Goal: Transaction & Acquisition: Download file/media

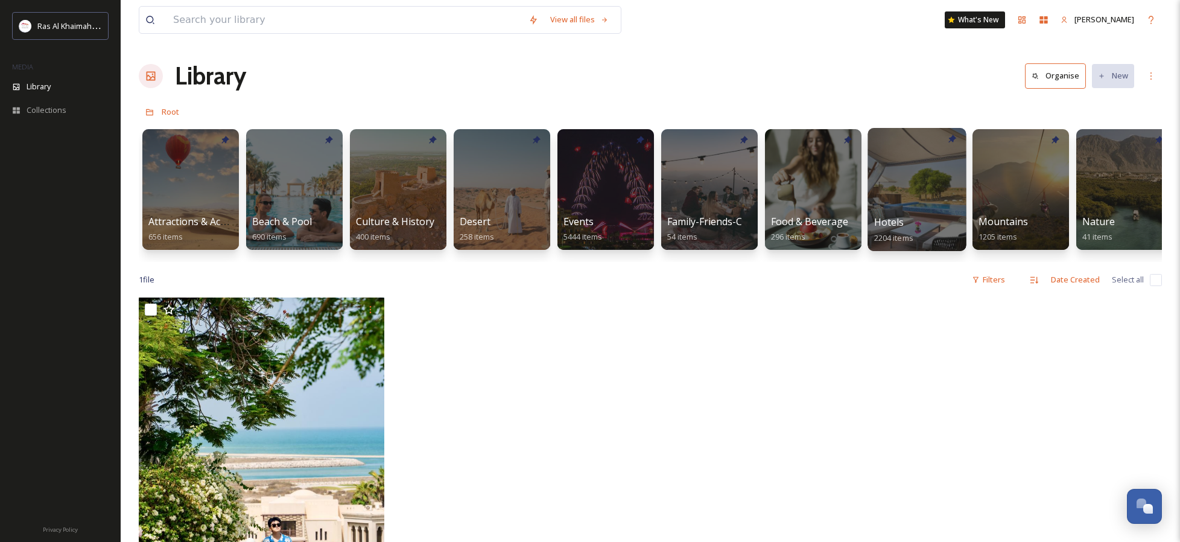
click at [902, 183] on div at bounding box center [916, 189] width 98 height 123
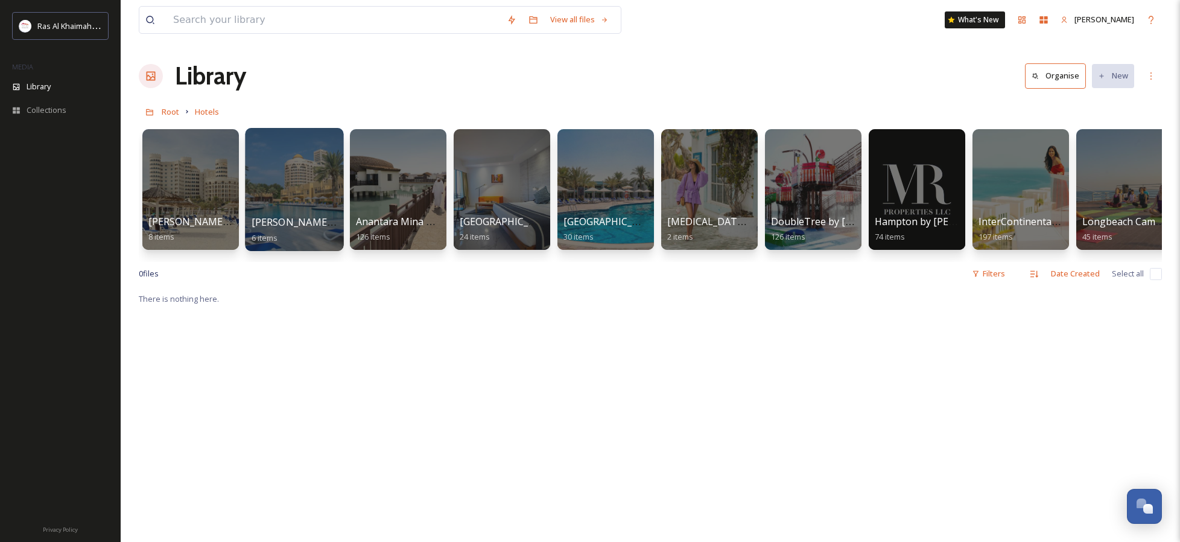
click at [305, 190] on div at bounding box center [294, 189] width 98 height 123
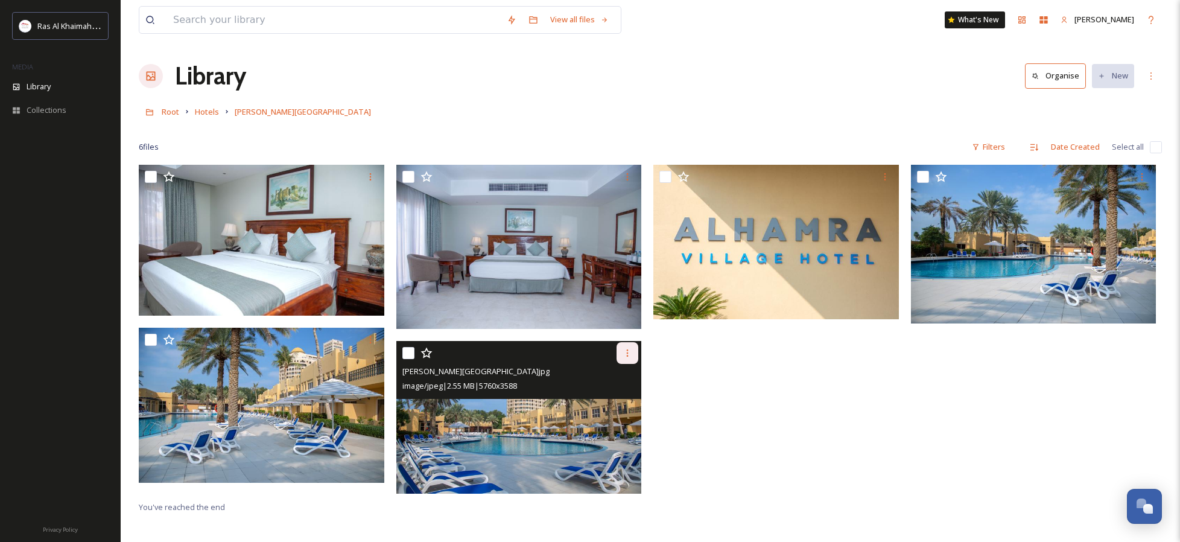
click at [628, 352] on icon at bounding box center [627, 353] width 10 height 10
click at [617, 397] on span "Download" at bounding box center [613, 402] width 37 height 11
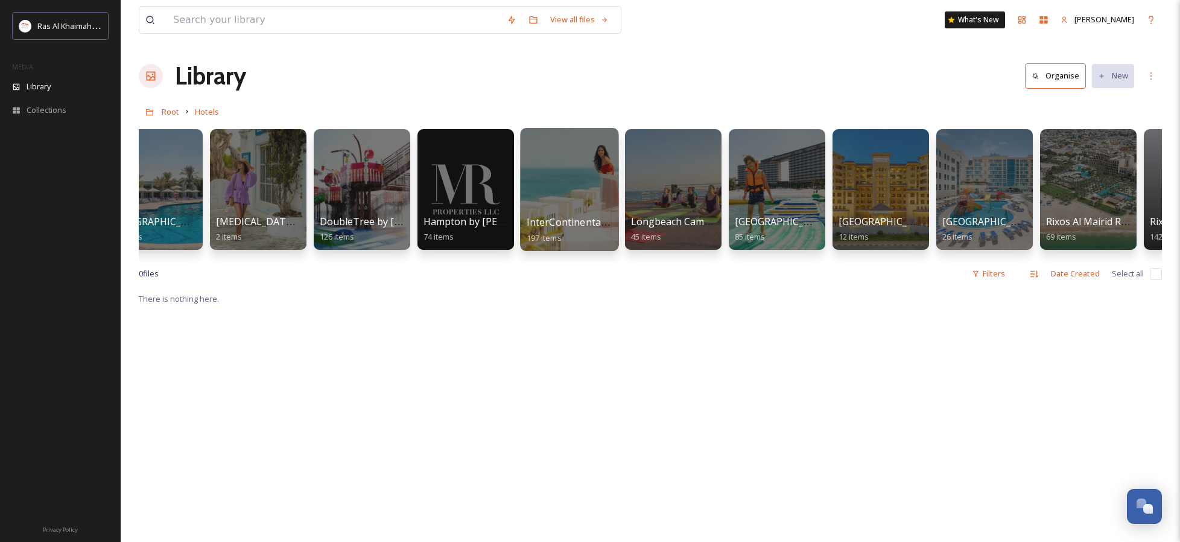
scroll to position [0, 468]
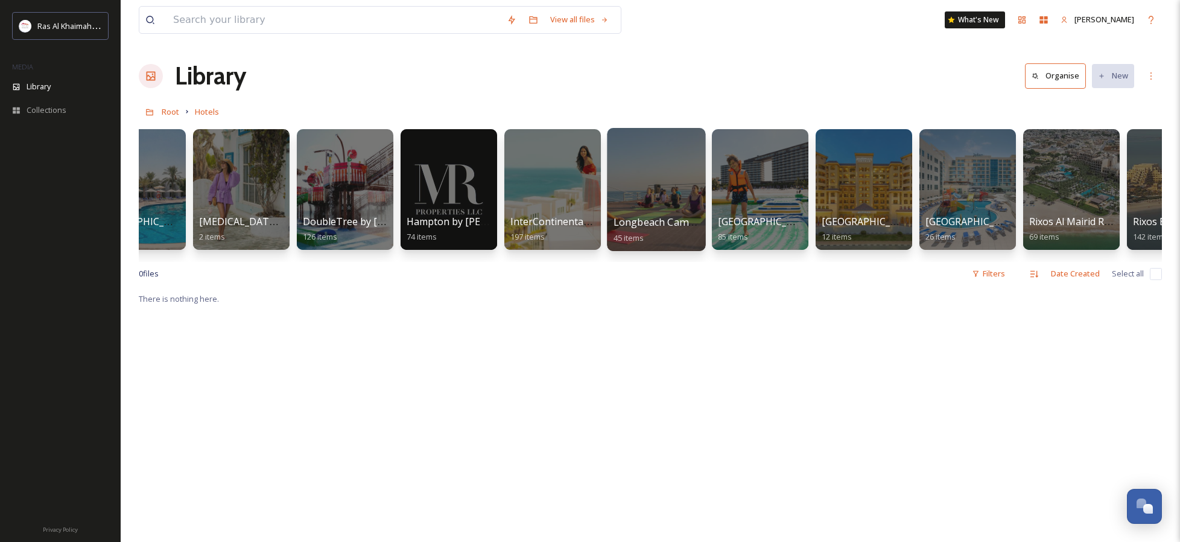
click at [662, 183] on div at bounding box center [656, 189] width 98 height 123
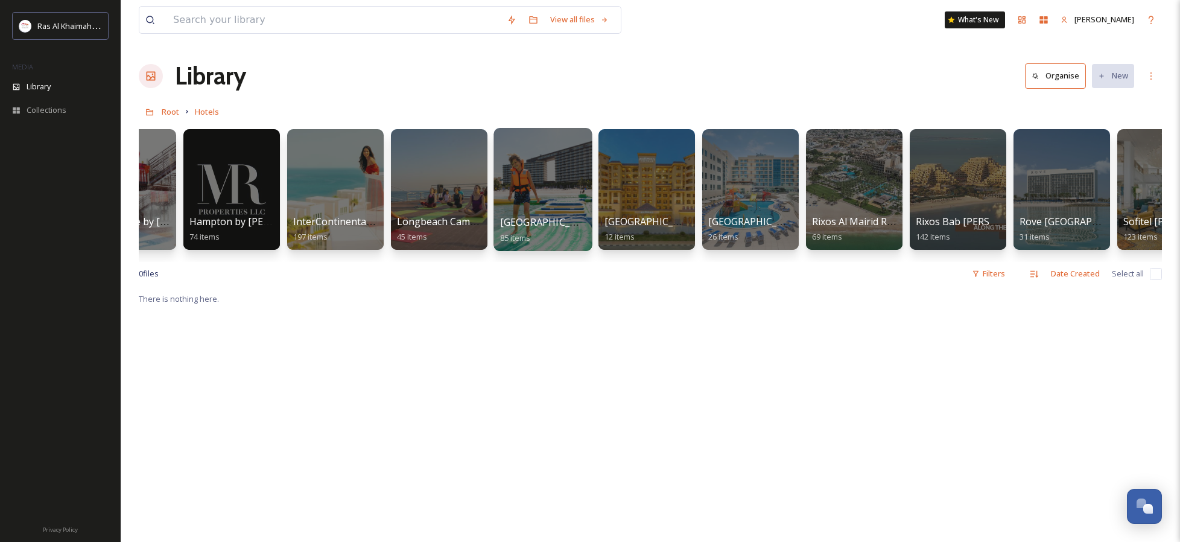
scroll to position [0, 666]
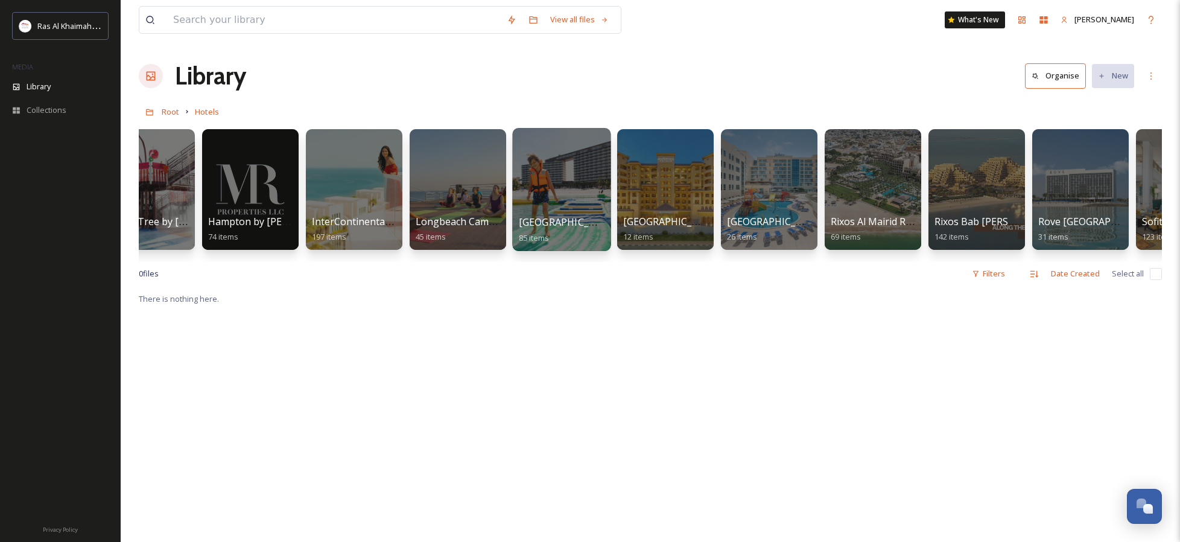
click at [562, 174] on div at bounding box center [561, 189] width 98 height 123
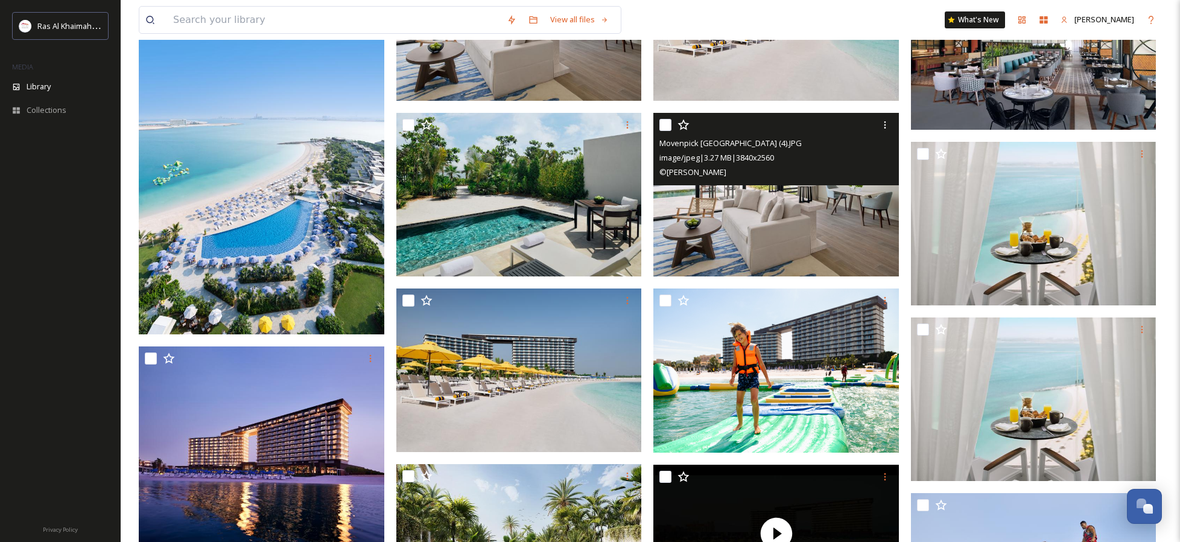
scroll to position [2602, 0]
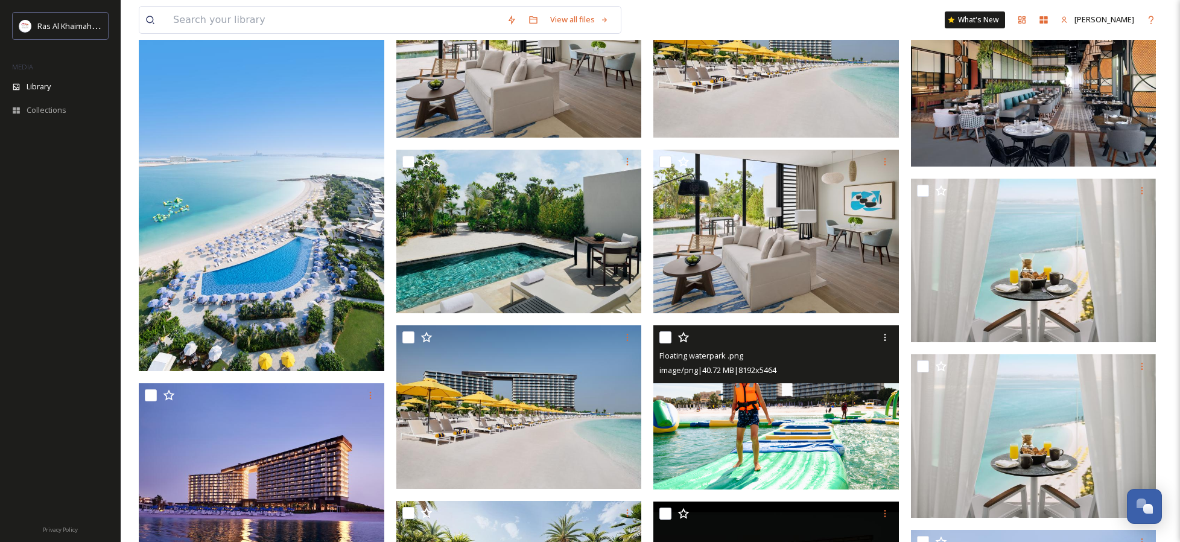
click at [666, 335] on input "checkbox" at bounding box center [665, 337] width 12 height 12
checkbox input "true"
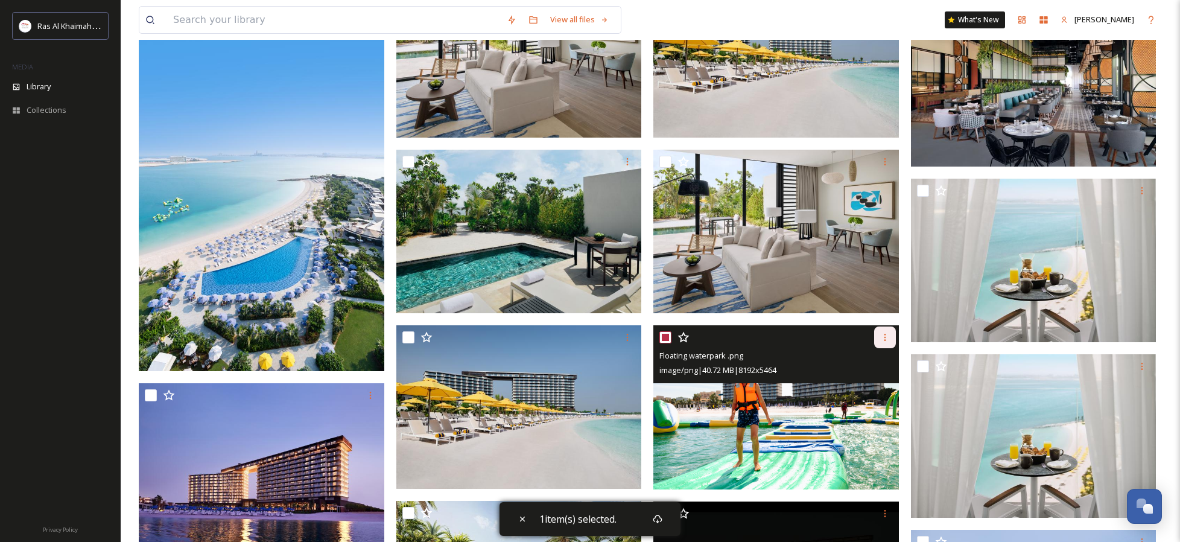
click at [885, 338] on icon at bounding box center [885, 337] width 10 height 10
click at [868, 384] on span "Download" at bounding box center [870, 386] width 37 height 11
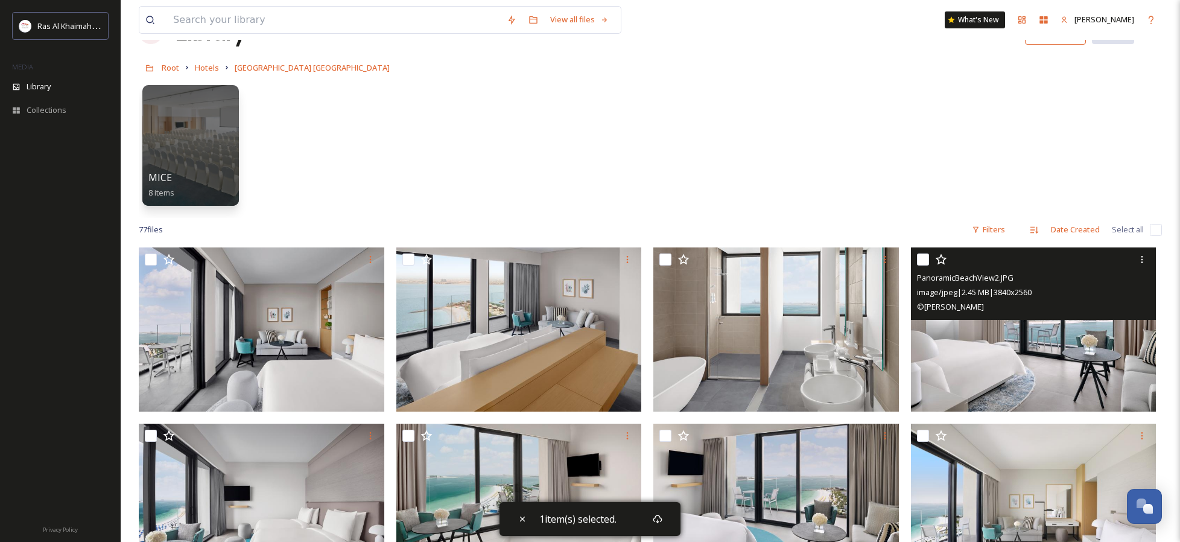
scroll to position [49, 0]
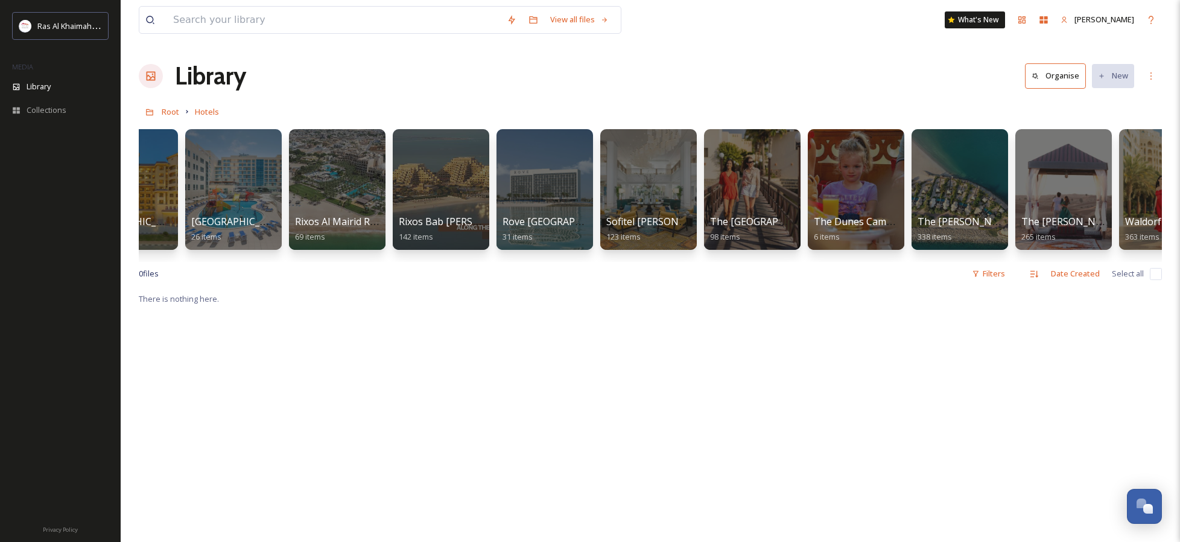
scroll to position [0, 1233]
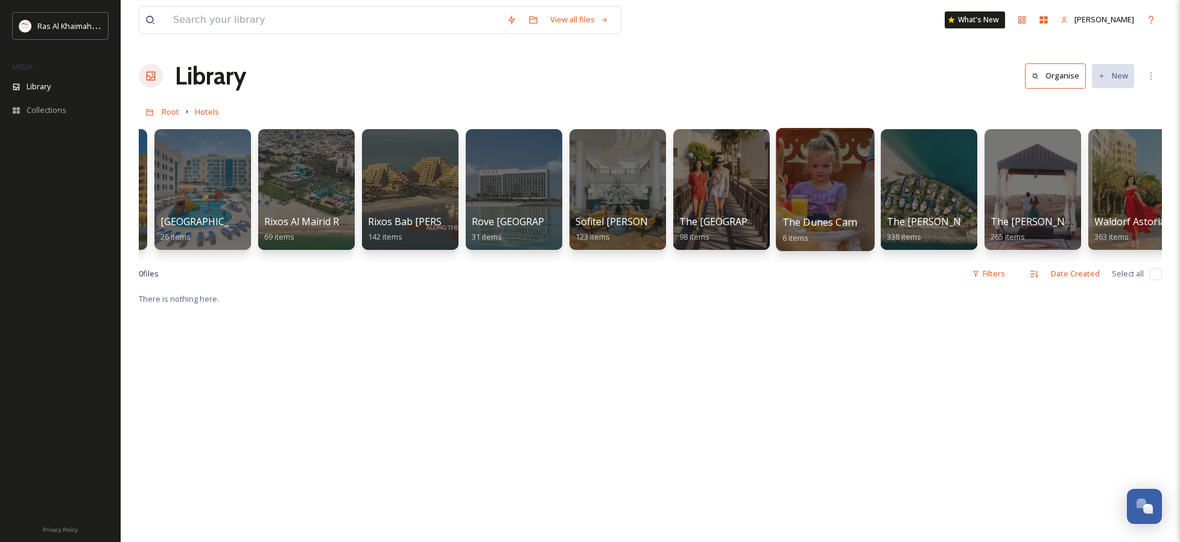
click at [823, 166] on div at bounding box center [825, 189] width 98 height 123
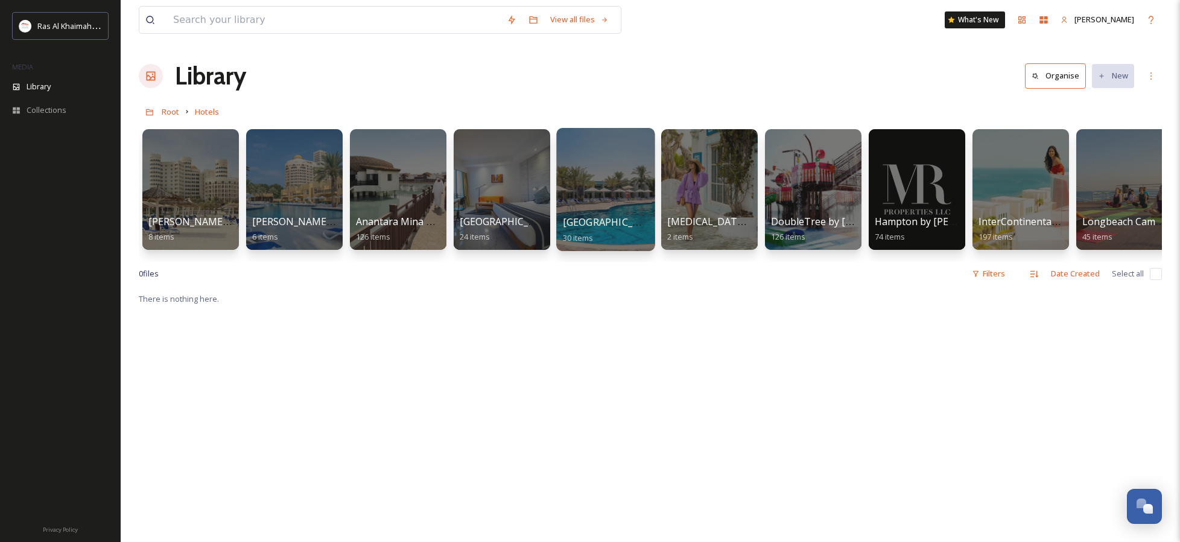
click at [612, 185] on div at bounding box center [605, 189] width 98 height 123
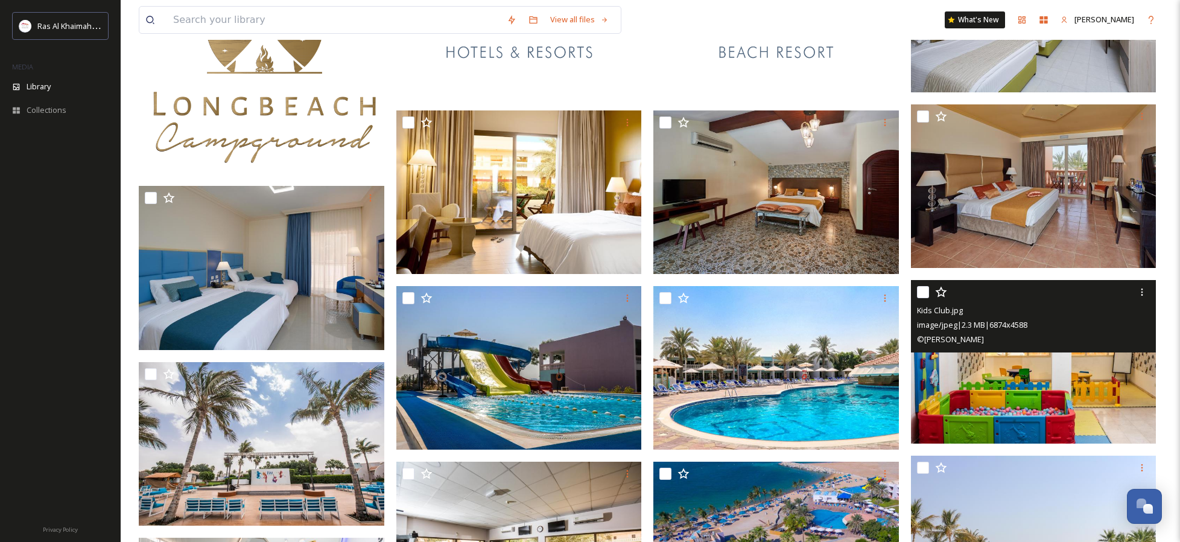
scroll to position [279, 0]
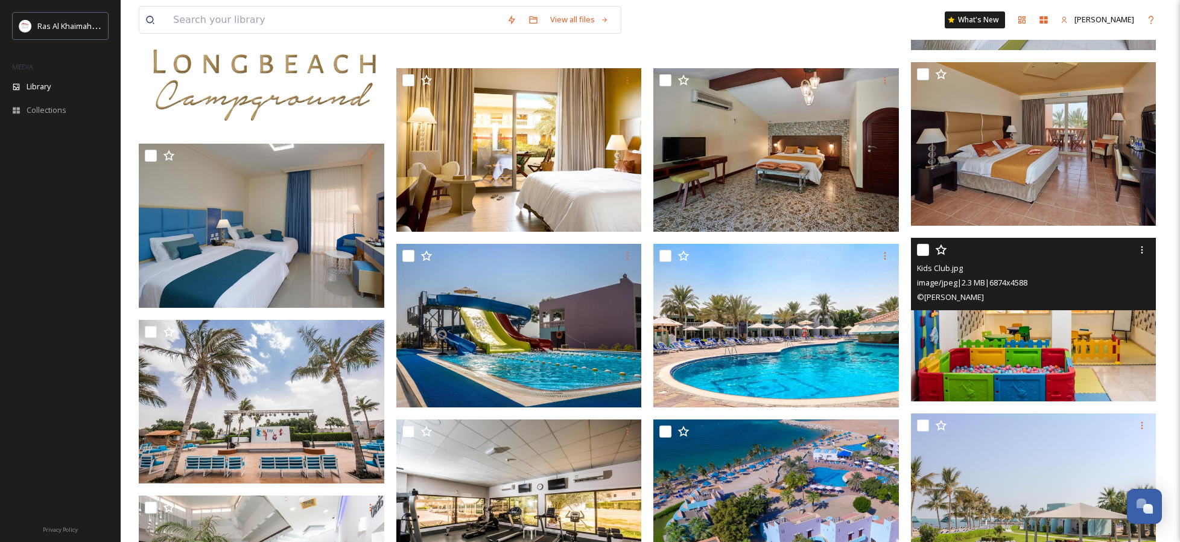
click at [925, 252] on input "checkbox" at bounding box center [923, 250] width 12 height 12
checkbox input "true"
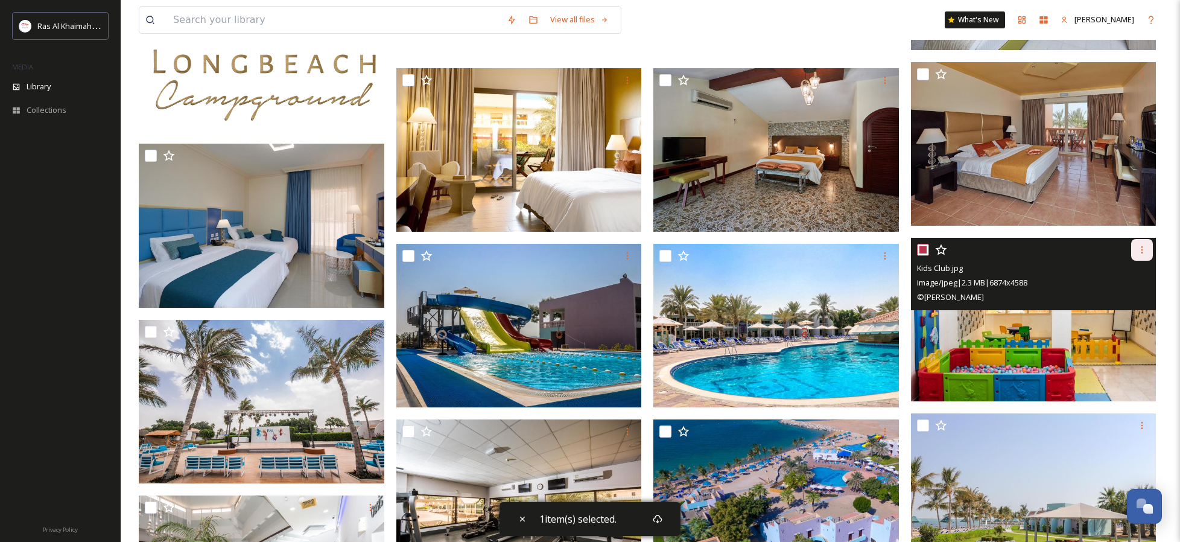
click at [1139, 250] on icon at bounding box center [1142, 250] width 10 height 10
click at [1126, 294] on span "Download" at bounding box center [1127, 299] width 37 height 11
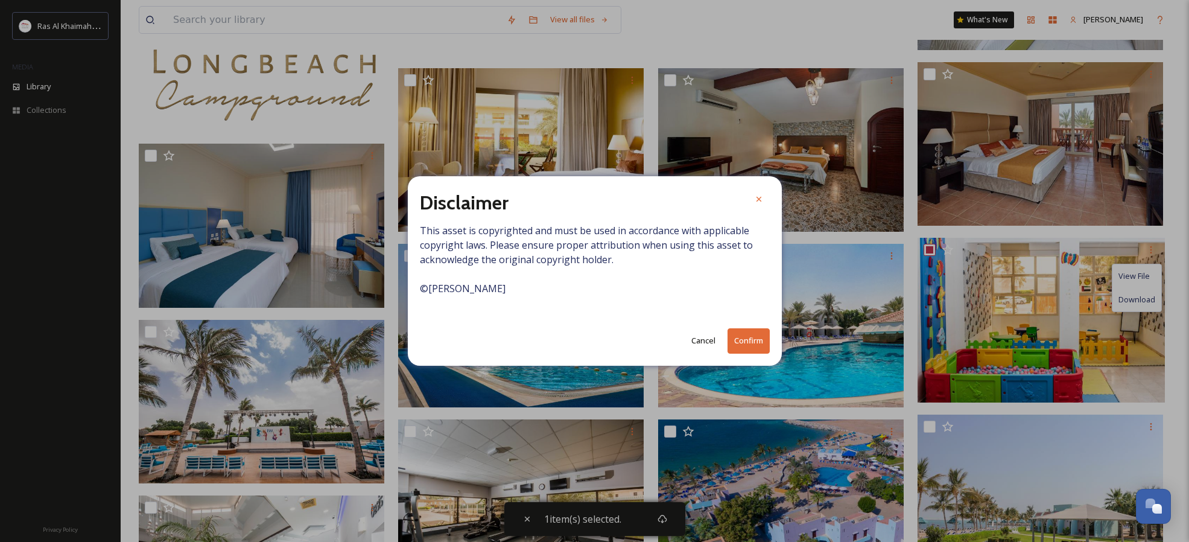
click at [742, 341] on button "Confirm" at bounding box center [748, 340] width 42 height 25
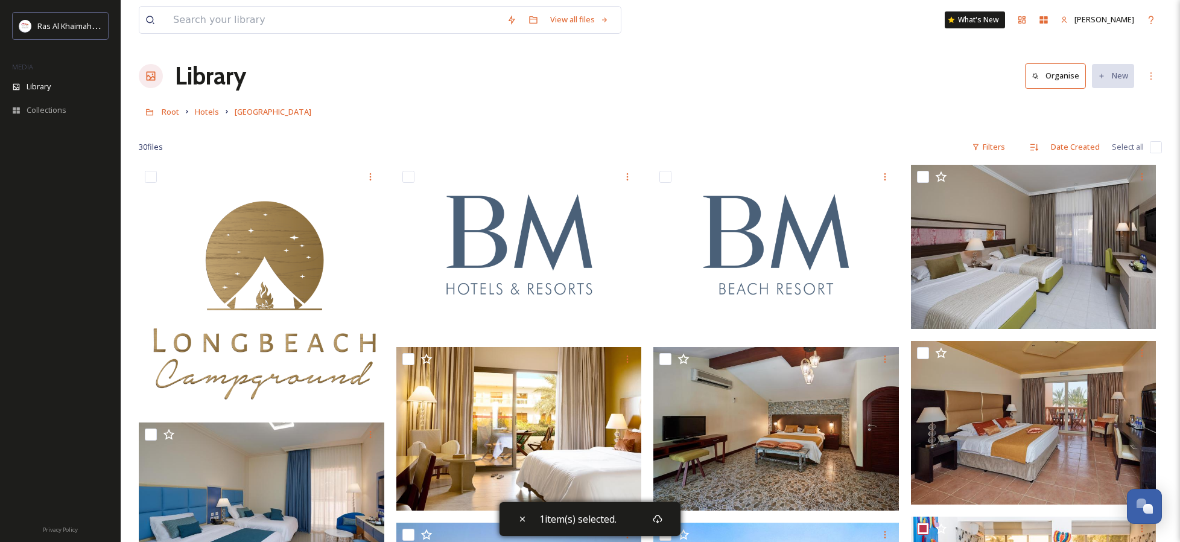
scroll to position [-1, 0]
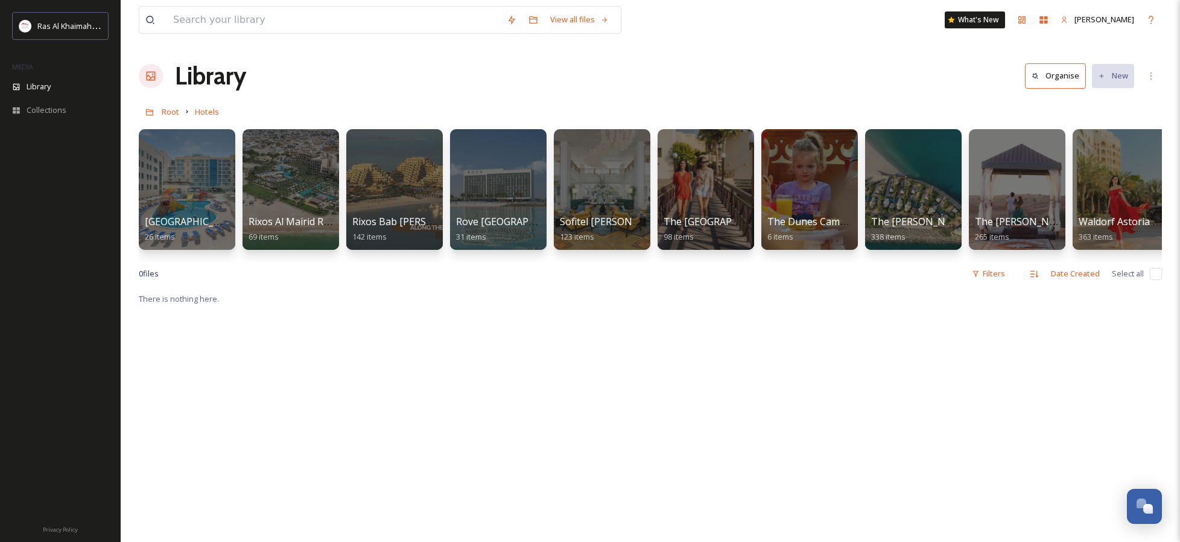
scroll to position [0, 1359]
